Goal: Task Accomplishment & Management: Manage account settings

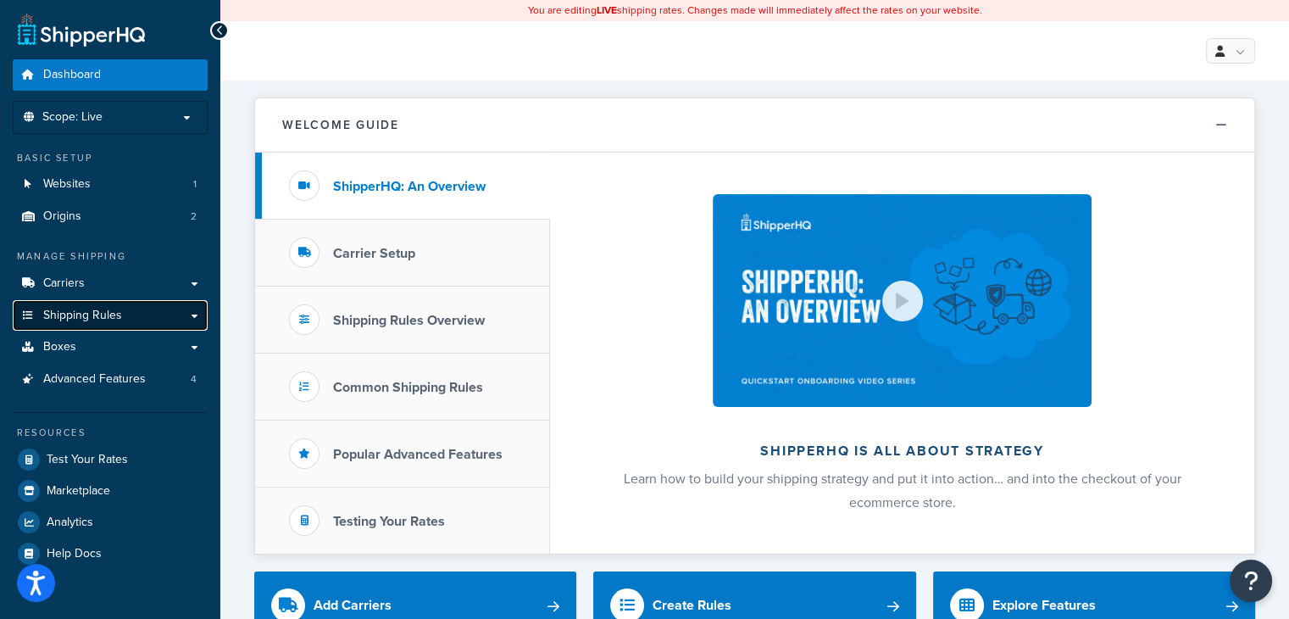
click at [157, 317] on link "Shipping Rules" at bounding box center [110, 315] width 195 height 31
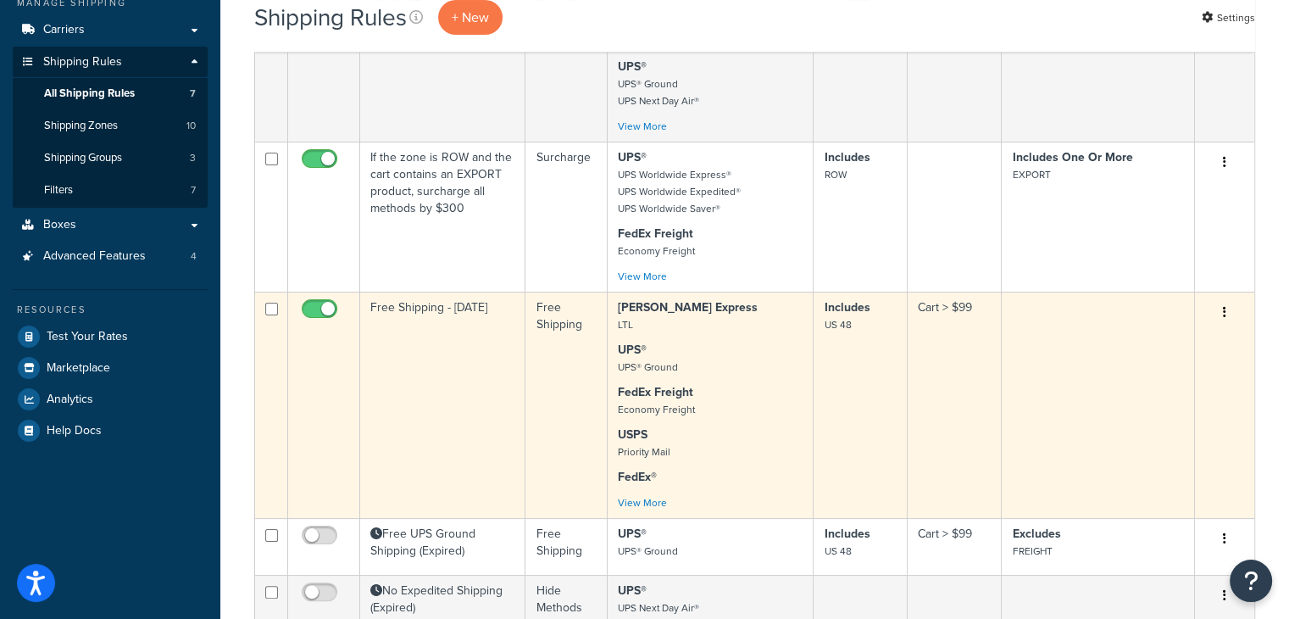
scroll to position [254, 0]
click at [475, 336] on td "Free Shipping - [DATE]" at bounding box center [442, 404] width 165 height 226
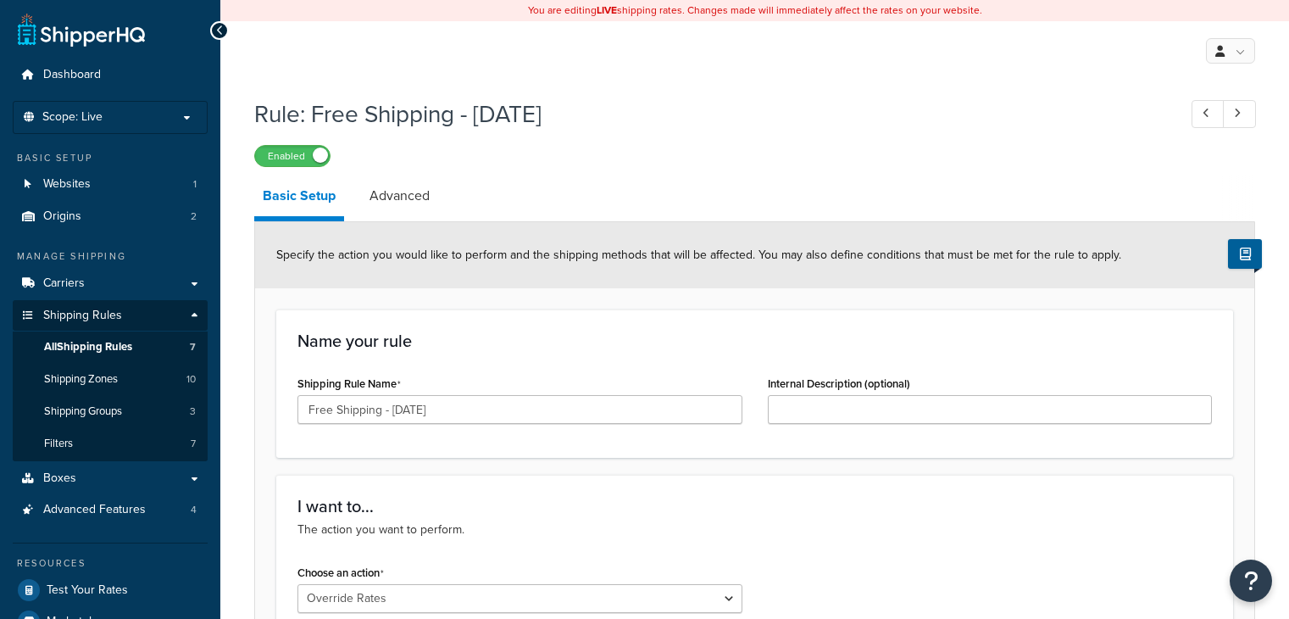
select select "OVERRIDE"
click at [433, 192] on link "Advanced" at bounding box center [399, 195] width 77 height 41
